Goal: Task Accomplishment & Management: Use online tool/utility

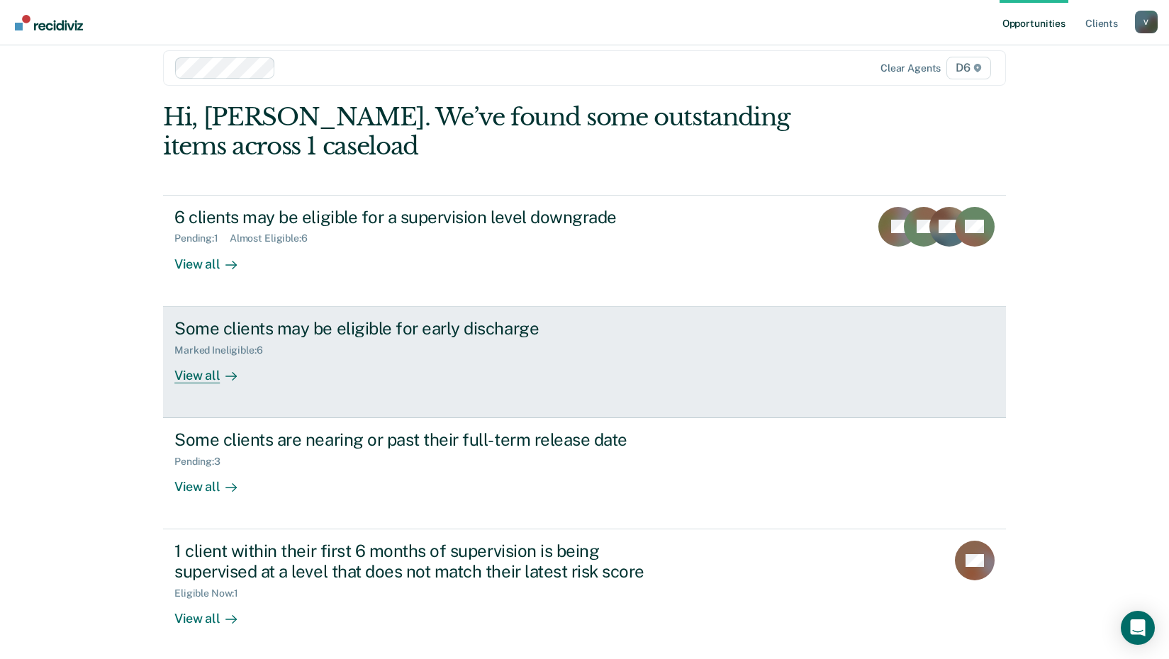
scroll to position [20, 0]
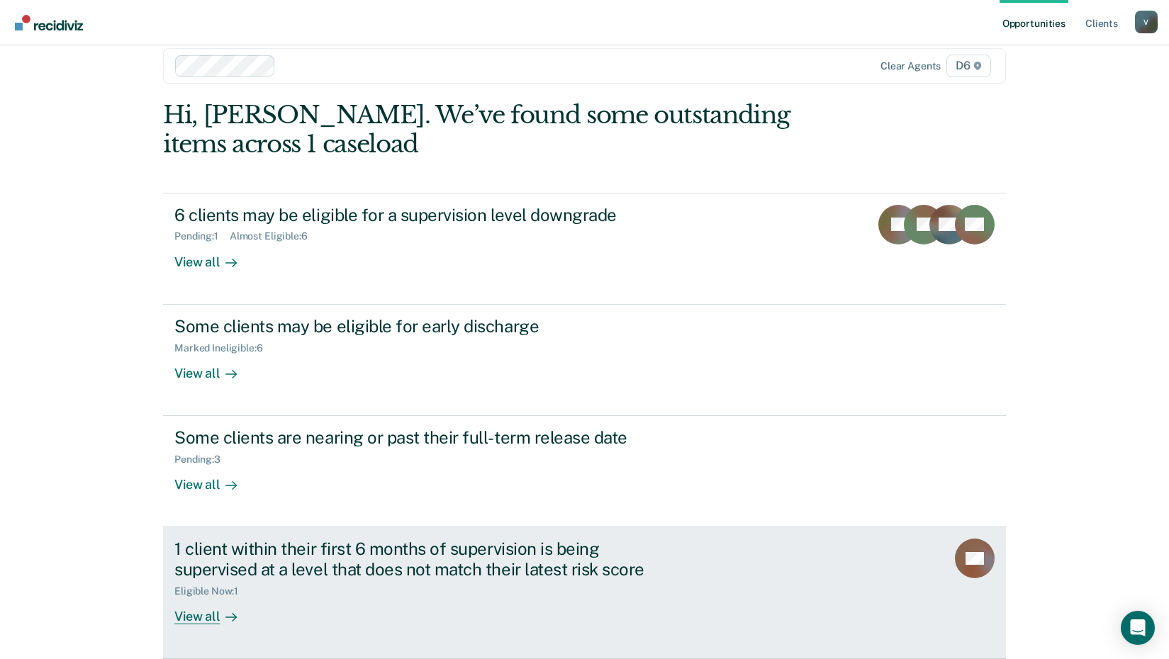
click at [201, 616] on div "View all" at bounding box center [213, 612] width 79 height 28
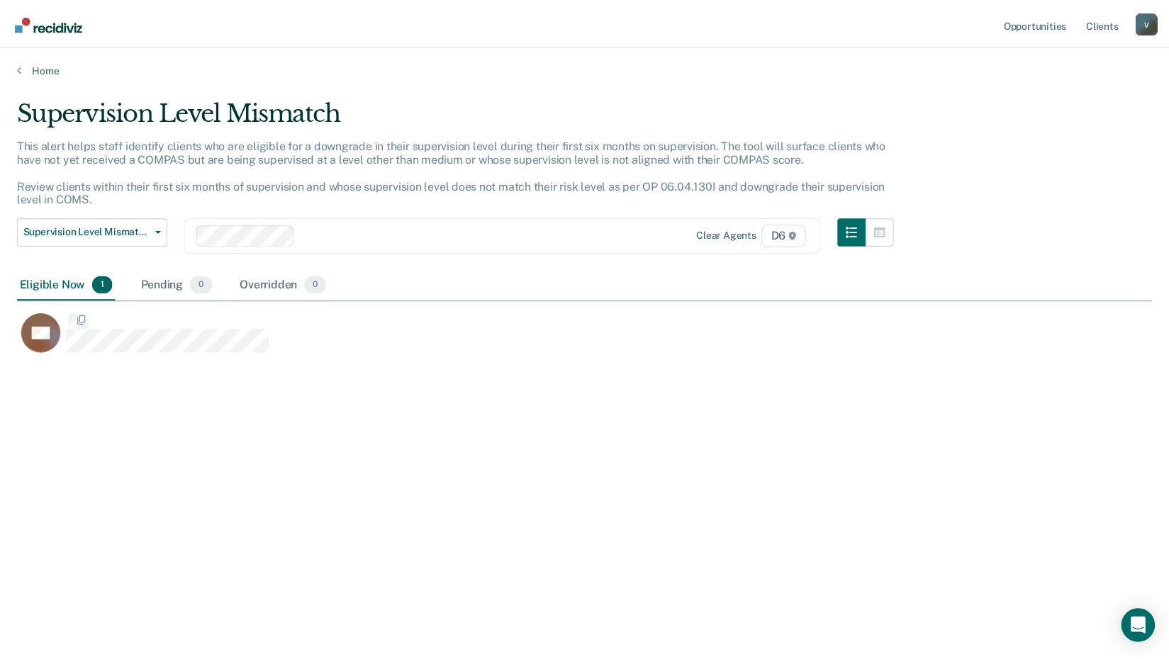
scroll to position [445, 1135]
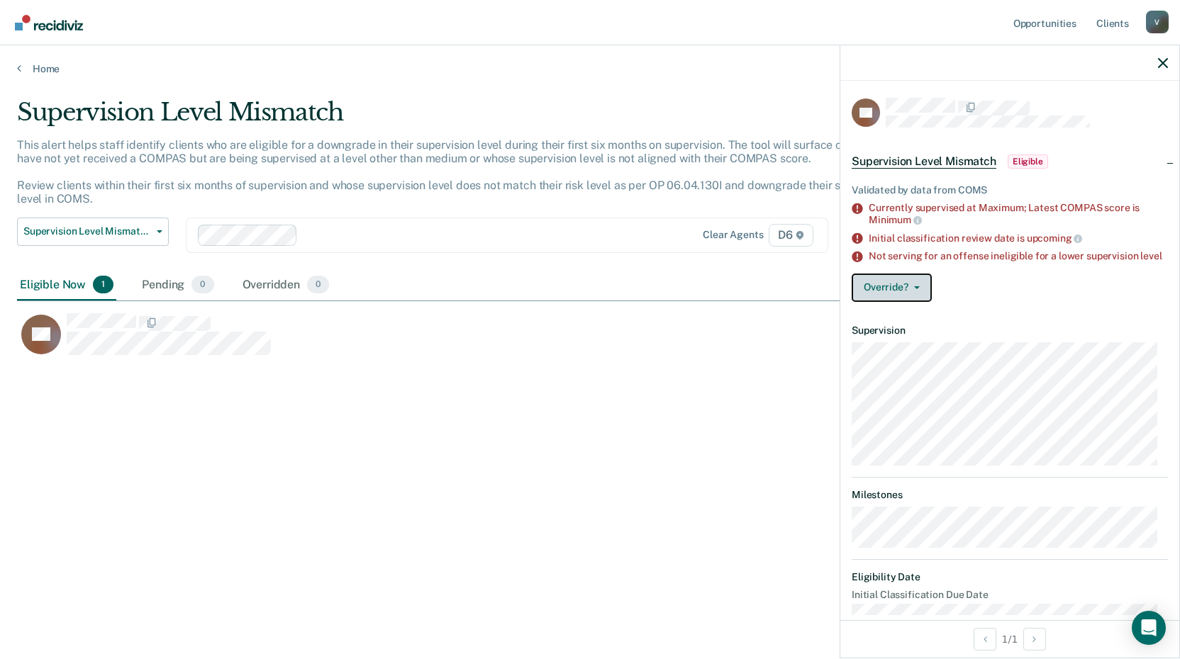
click at [923, 291] on button "Override?" at bounding box center [892, 288] width 80 height 28
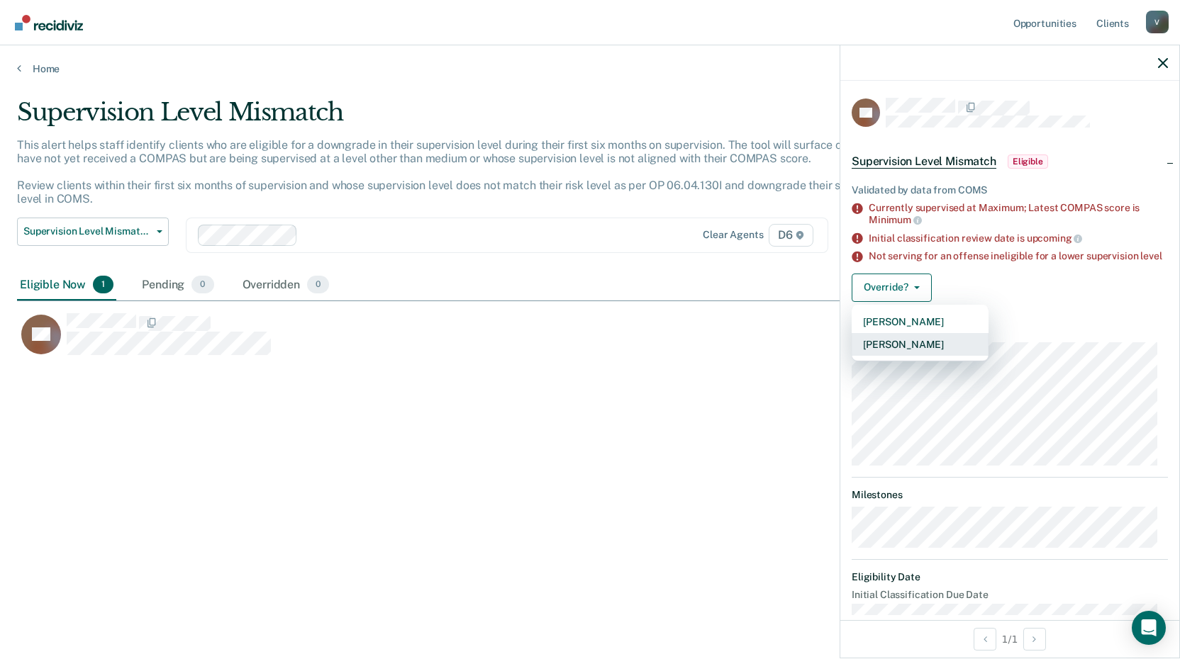
click at [937, 351] on button "[PERSON_NAME]" at bounding box center [920, 344] width 137 height 23
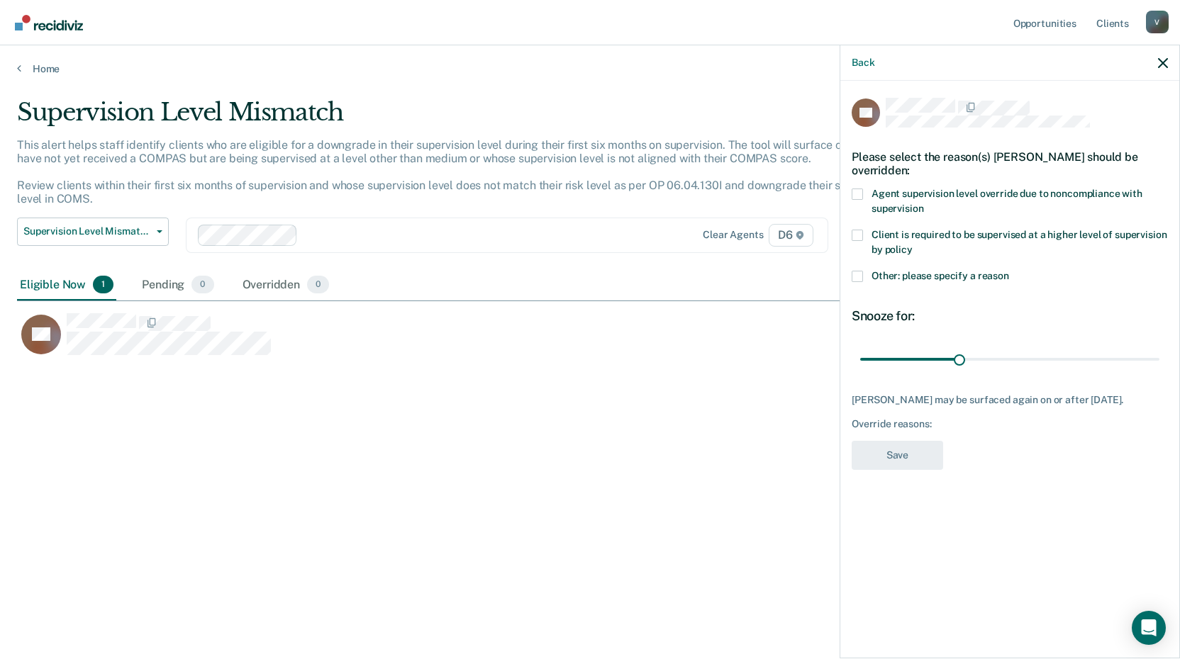
click at [859, 235] on span at bounding box center [857, 235] width 11 height 11
click at [913, 245] on input "Client is required to be supervised at a higher level of supervision by policy" at bounding box center [913, 245] width 0 height 0
click at [889, 452] on button "Save" at bounding box center [897, 455] width 91 height 29
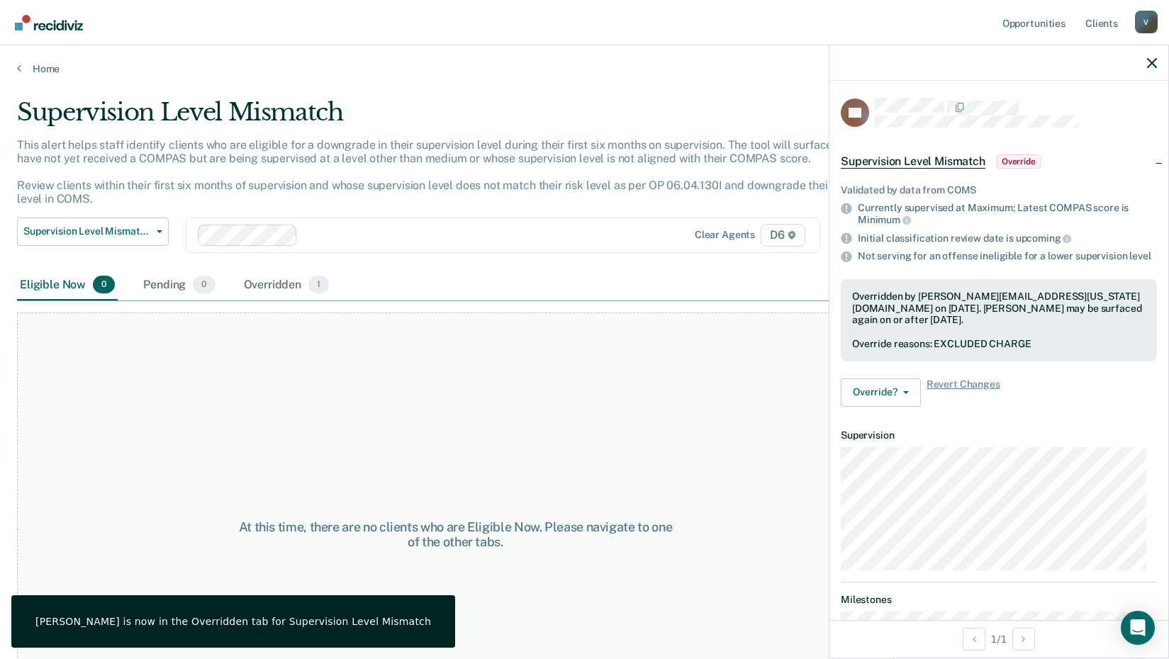
drag, startPoint x: 737, startPoint y: 397, endPoint x: 764, endPoint y: 349, distance: 54.9
click at [764, 349] on div "At this time, there are no clients who are Eligible Now. Please navigate to one…" at bounding box center [455, 535] width 877 height 444
click at [1145, 63] on div at bounding box center [999, 62] width 339 height 35
click at [1151, 62] on icon "button" at bounding box center [1152, 63] width 10 height 10
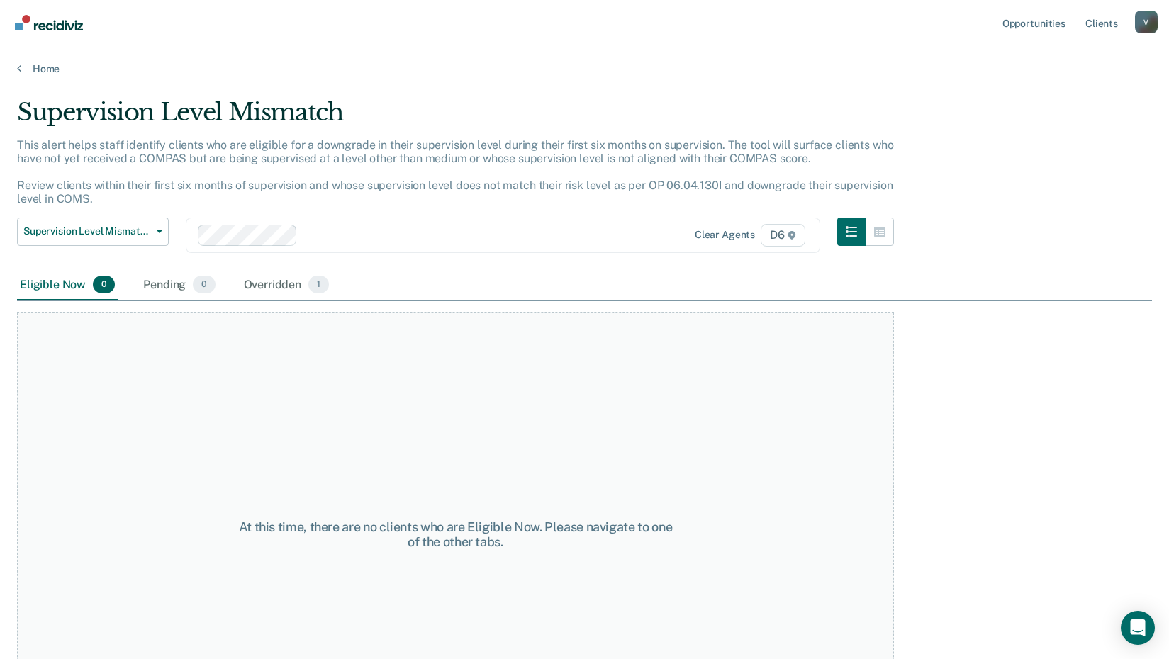
click at [16, 66] on div "Home" at bounding box center [584, 60] width 1169 height 30
click at [18, 65] on icon at bounding box center [19, 67] width 4 height 11
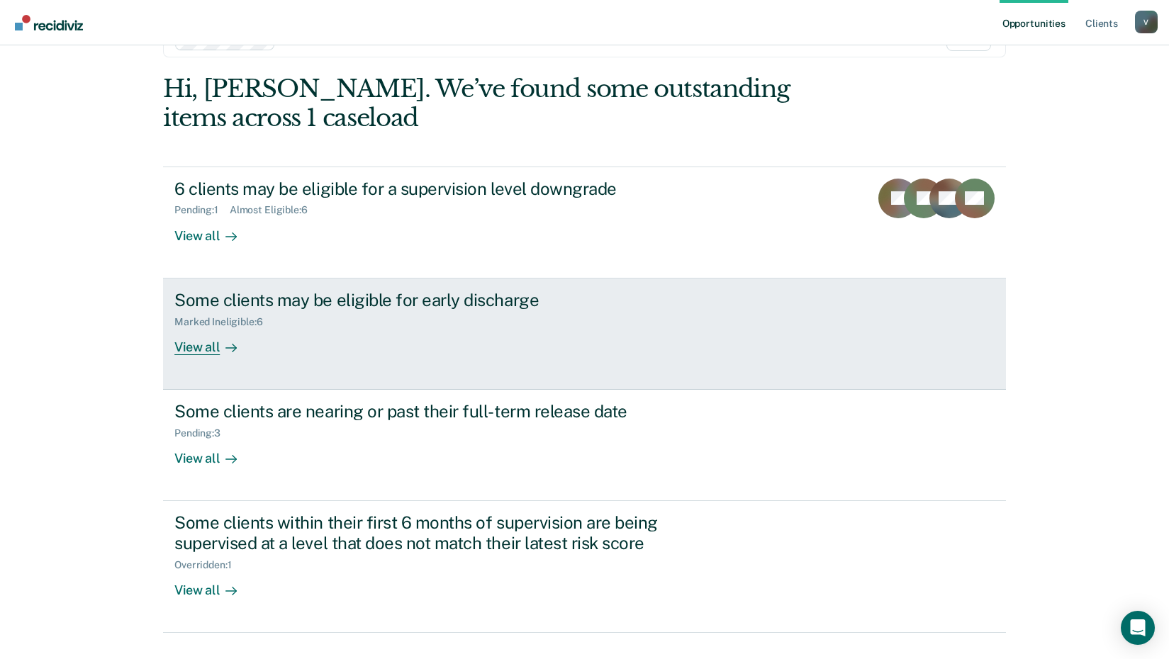
scroll to position [71, 0]
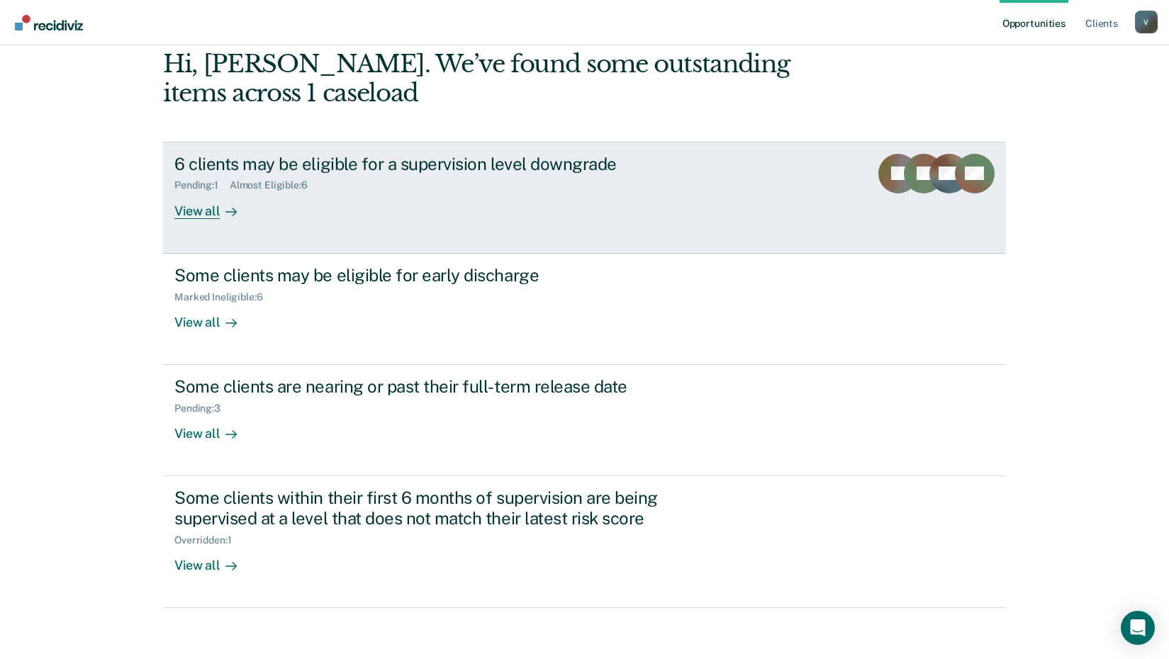
click at [346, 158] on div "6 clients may be eligible for a supervision level downgrade" at bounding box center [423, 164] width 498 height 21
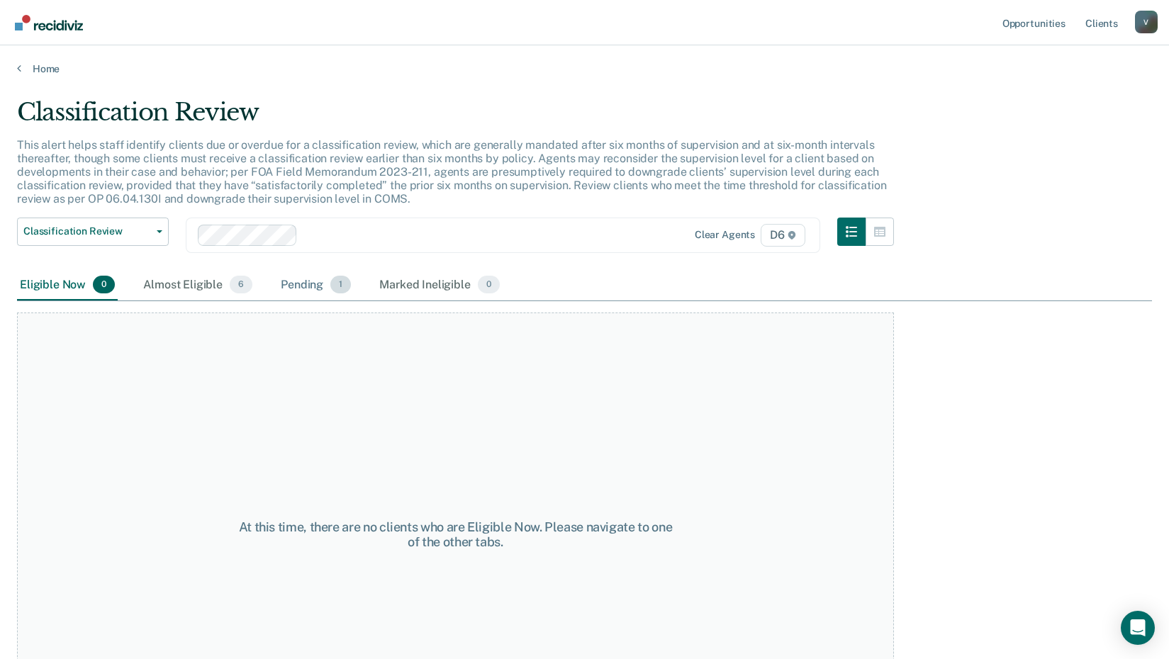
click at [315, 286] on div "Pending 1" at bounding box center [316, 285] width 76 height 31
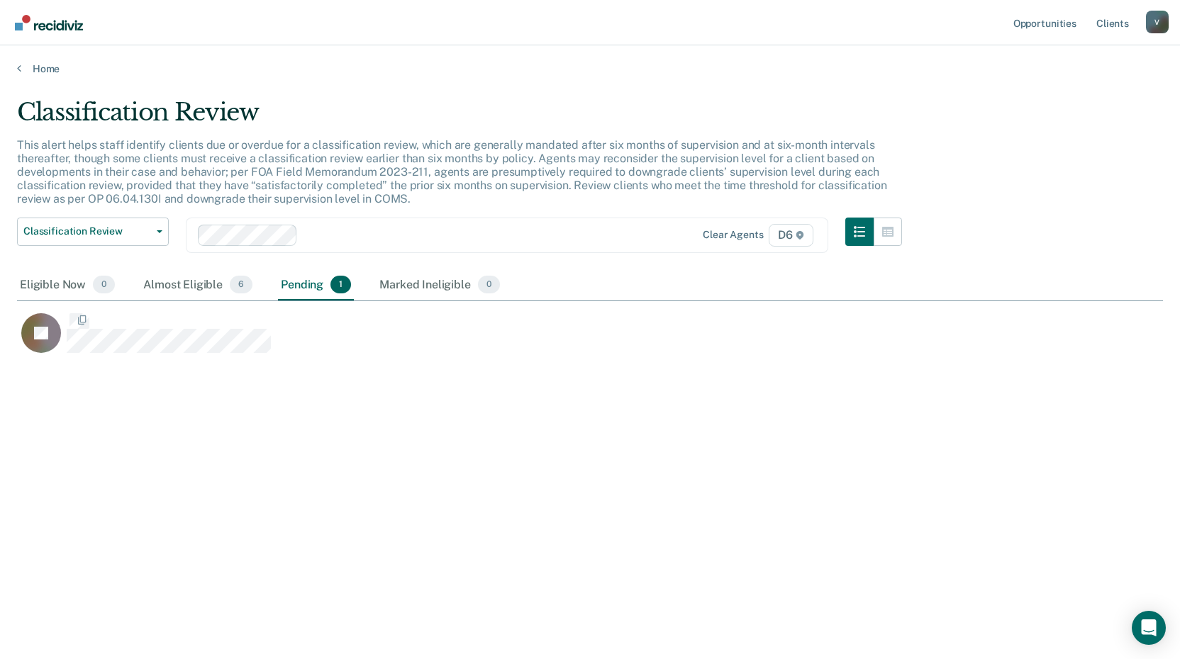
scroll to position [445, 1135]
drag, startPoint x: -17, startPoint y: 242, endPoint x: -88, endPoint y: 204, distance: 80.2
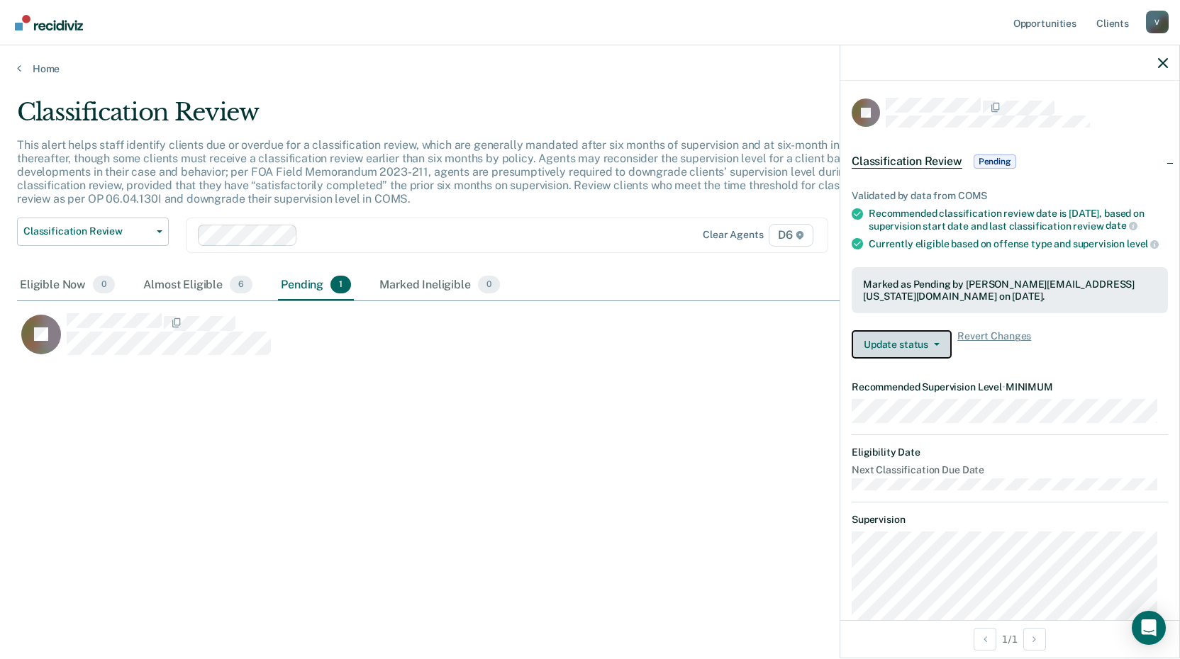
click at [938, 352] on button "Update status" at bounding box center [902, 344] width 100 height 28
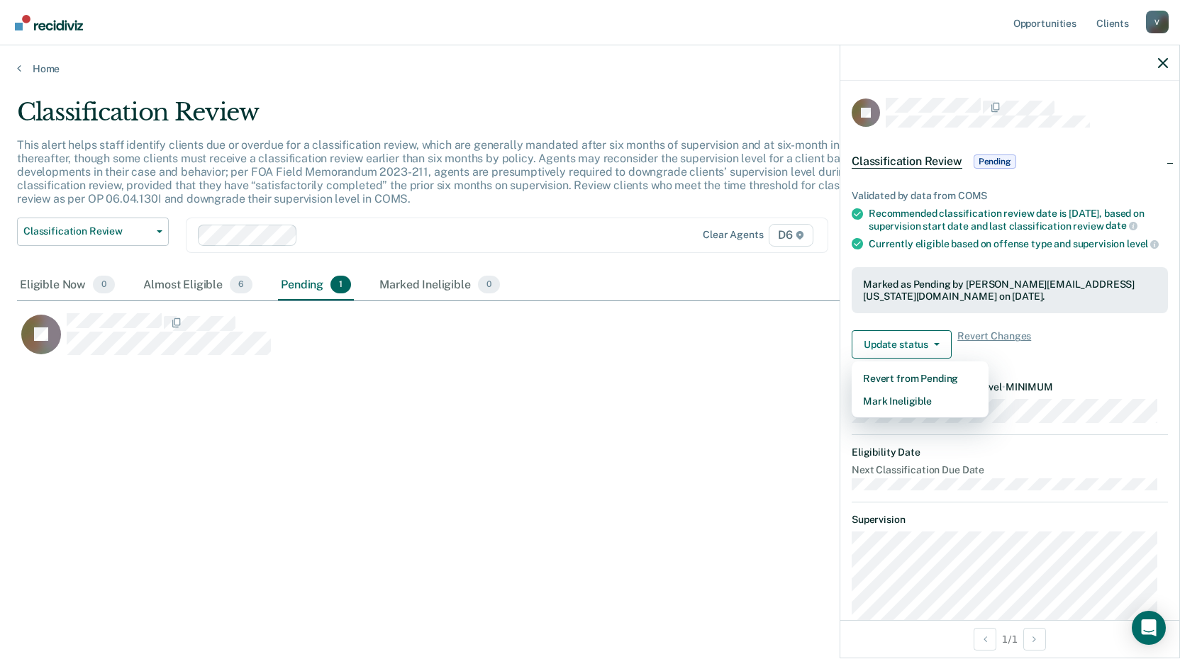
click at [642, 382] on div "Classification Review This alert helps staff identify clients due or overdue fo…" at bounding box center [590, 325] width 1146 height 455
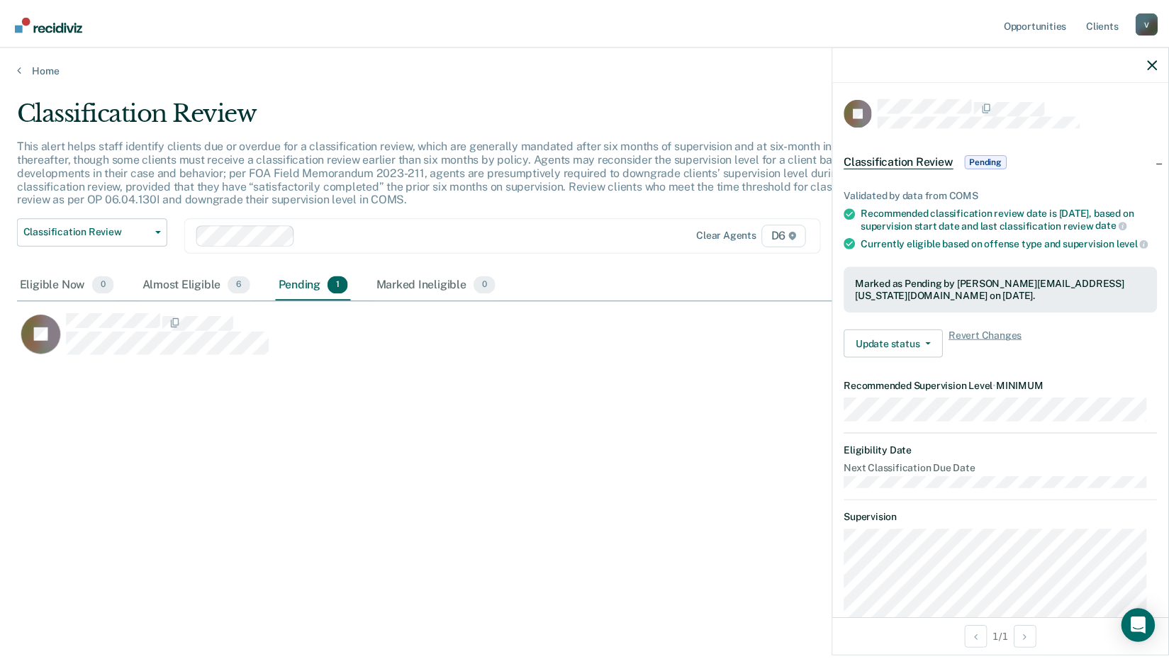
scroll to position [0, 0]
click at [1160, 62] on icon "button" at bounding box center [1163, 63] width 10 height 10
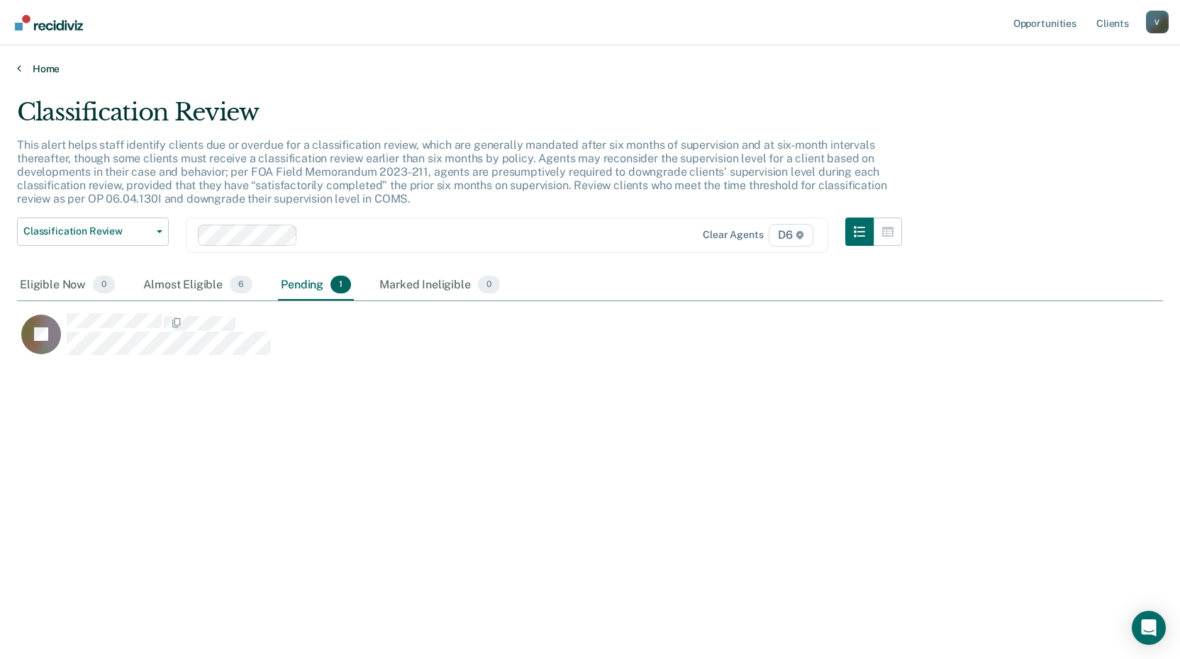
click at [19, 70] on icon at bounding box center [19, 67] width 4 height 11
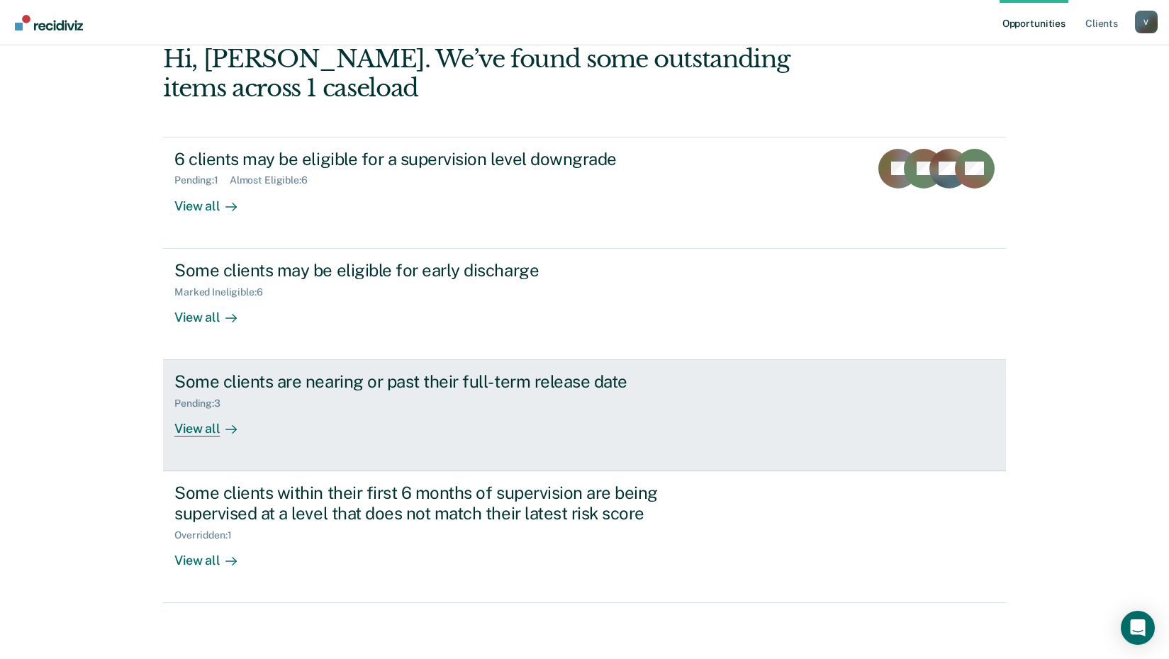
scroll to position [77, 0]
click at [202, 428] on div "View all" at bounding box center [213, 423] width 79 height 28
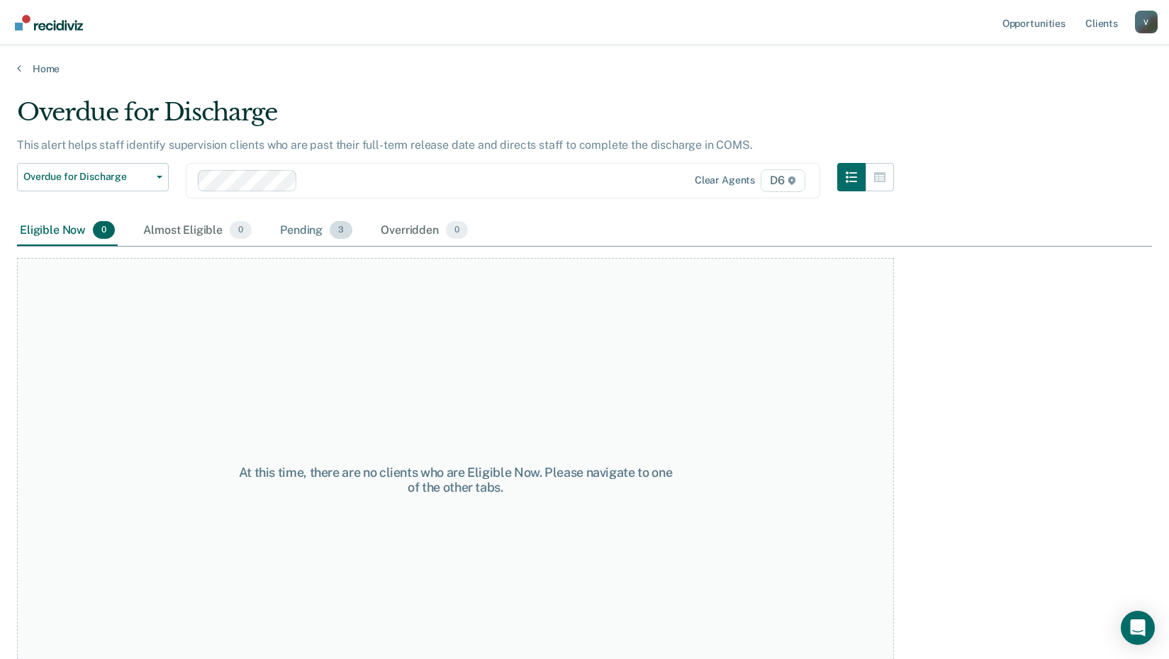
click at [308, 230] on div "Pending 3" at bounding box center [316, 231] width 78 height 31
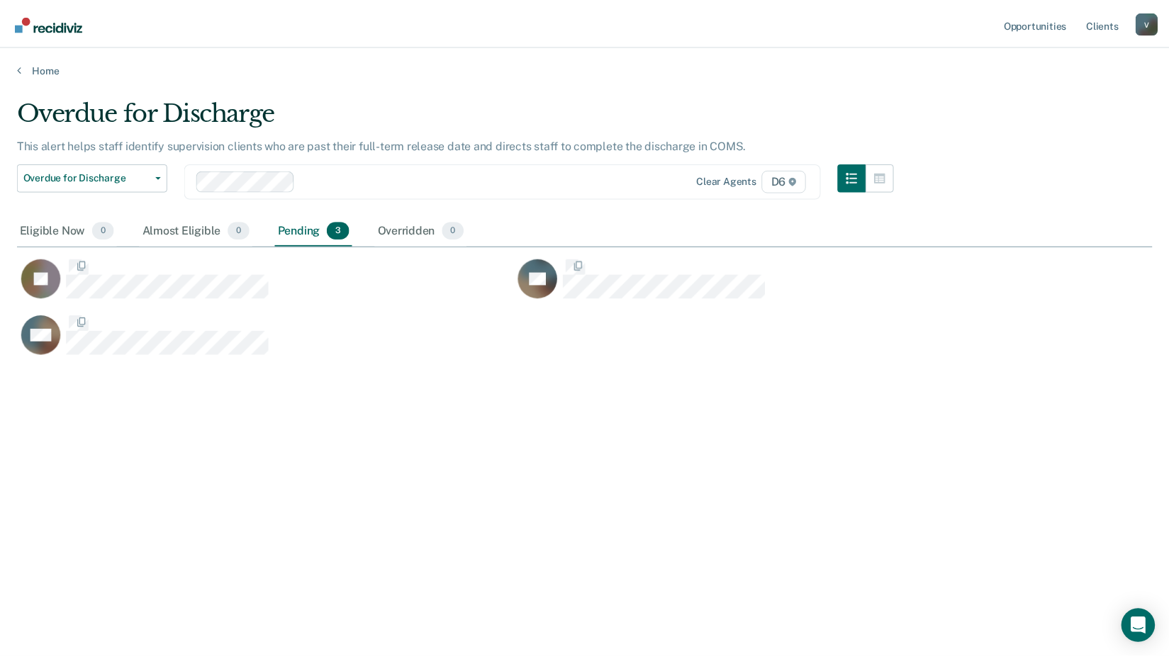
scroll to position [445, 1135]
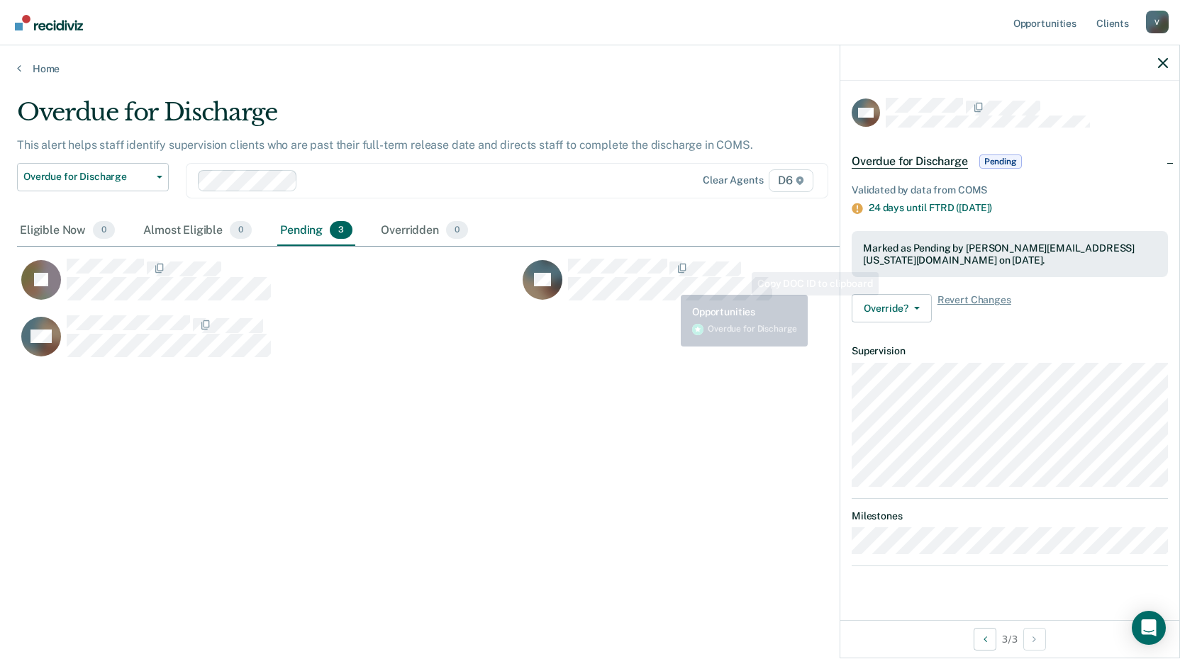
click at [535, 532] on div "Overdue for Discharge This alert helps staff identify supervision clients who a…" at bounding box center [590, 348] width 1146 height 501
click at [23, 62] on link "Home" at bounding box center [590, 68] width 1146 height 13
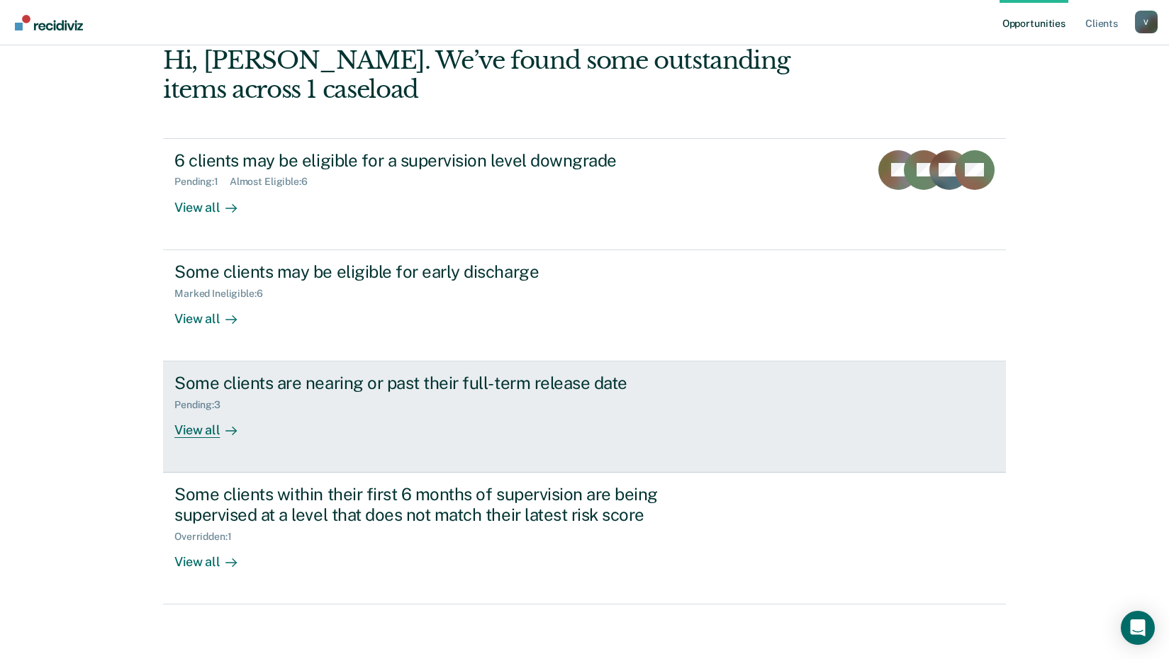
scroll to position [77, 0]
